Goal: Communication & Community: Connect with others

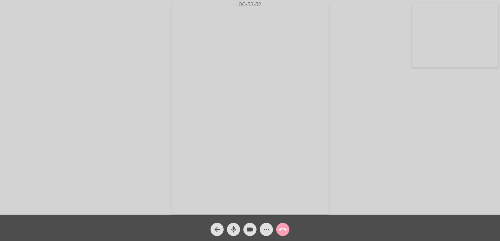
click at [284, 228] on mat-icon "call_end" at bounding box center [283, 230] width 8 height 8
click at [282, 228] on mat-icon "call_end" at bounding box center [283, 230] width 8 height 8
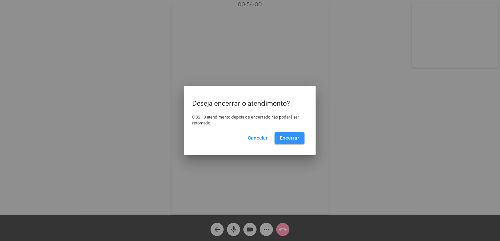
click at [286, 141] on button "Encerrar" at bounding box center [290, 138] width 30 height 12
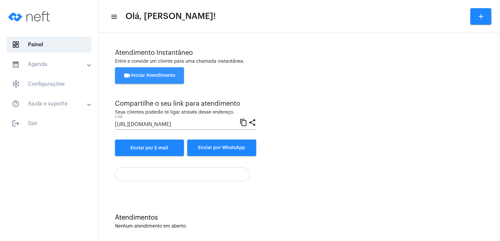
click at [163, 80] on button "videocam Iniciar Atendimento" at bounding box center [149, 75] width 69 height 16
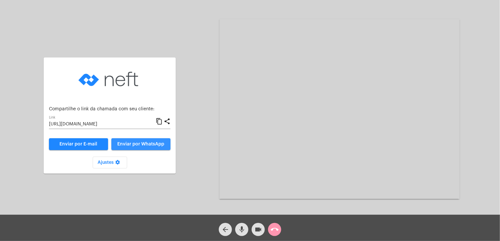
click at [129, 143] on span "Enviar por WhatsApp" at bounding box center [141, 144] width 47 height 5
